Goal: Task Accomplishment & Management: Complete application form

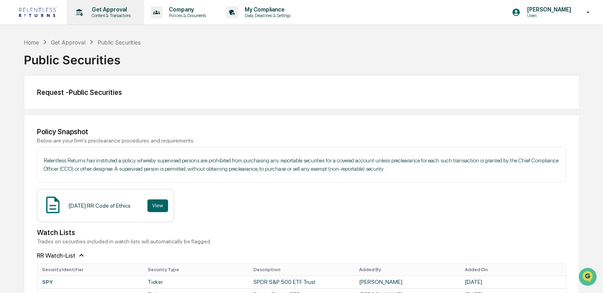
click at [116, 9] on p "Get Approval" at bounding box center [109, 9] width 49 height 6
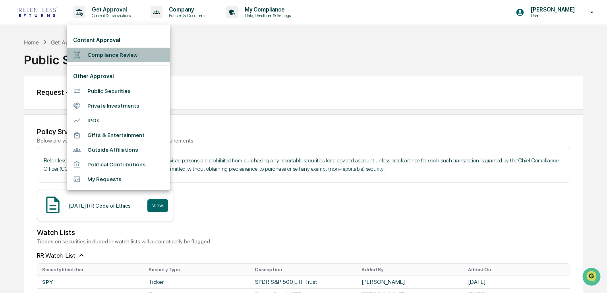
click at [118, 58] on li "Compliance Review" at bounding box center [118, 55] width 103 height 15
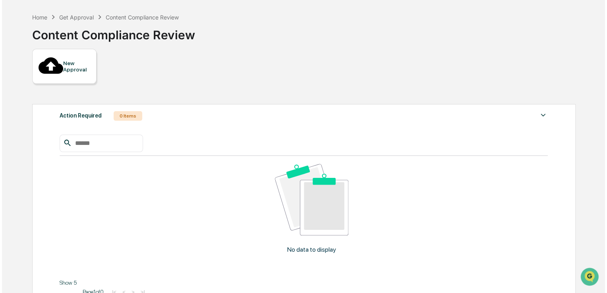
scroll to position [35, 0]
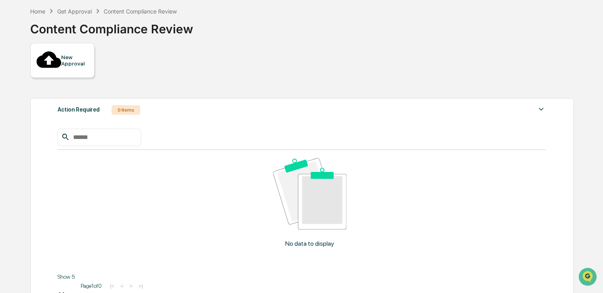
click at [80, 54] on div "New Approval" at bounding box center [74, 60] width 27 height 13
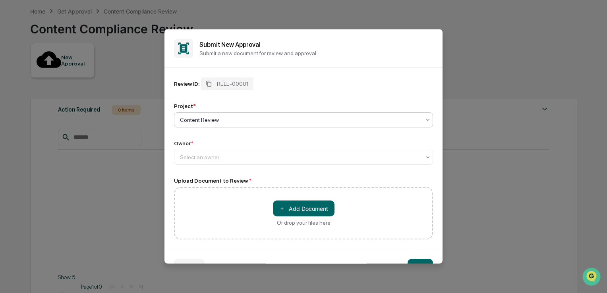
click at [206, 126] on div "Content Review" at bounding box center [300, 119] width 249 height 11
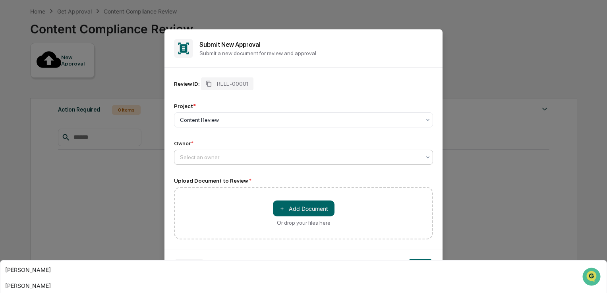
click at [207, 158] on div at bounding box center [300, 157] width 241 height 8
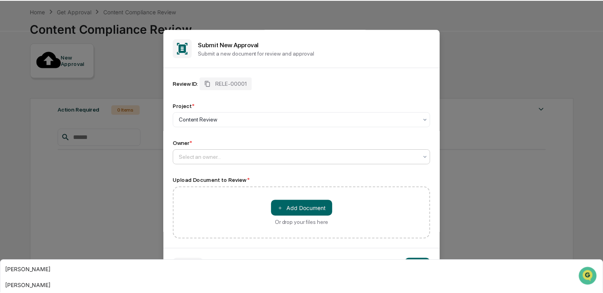
scroll to position [27, 0]
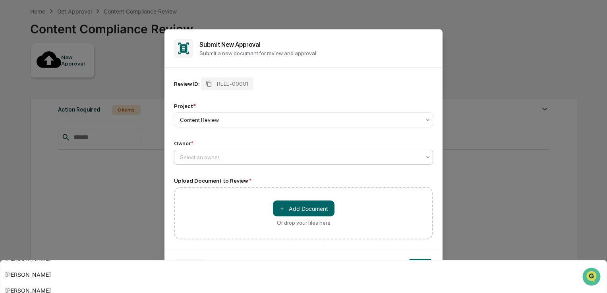
click at [267, 152] on div "Select an owner..." at bounding box center [300, 157] width 249 height 11
